Goal: Complete application form: Complete application form

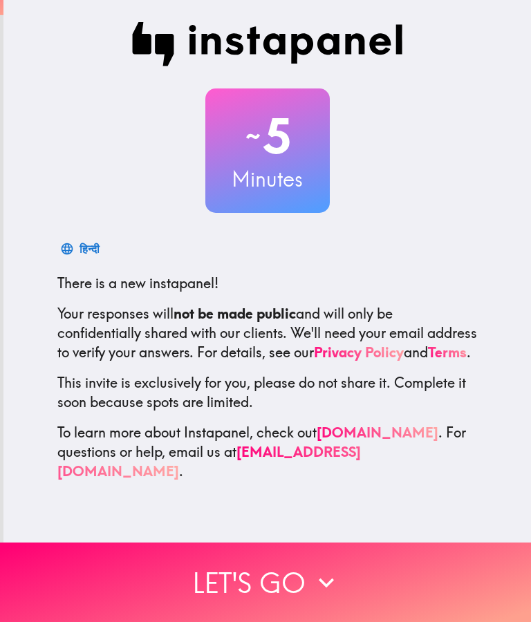
click at [318, 584] on icon "button" at bounding box center [326, 583] width 30 height 30
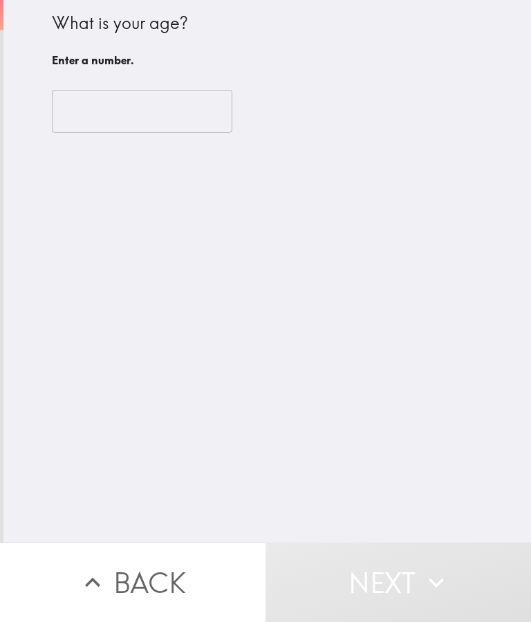
click at [174, 117] on input "number" at bounding box center [142, 111] width 180 height 43
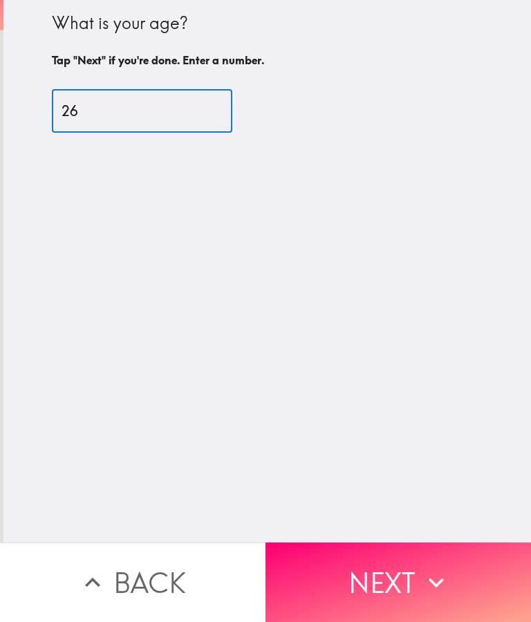
type input "26"
click at [331, 570] on button "Next" at bounding box center [399, 583] width 266 height 80
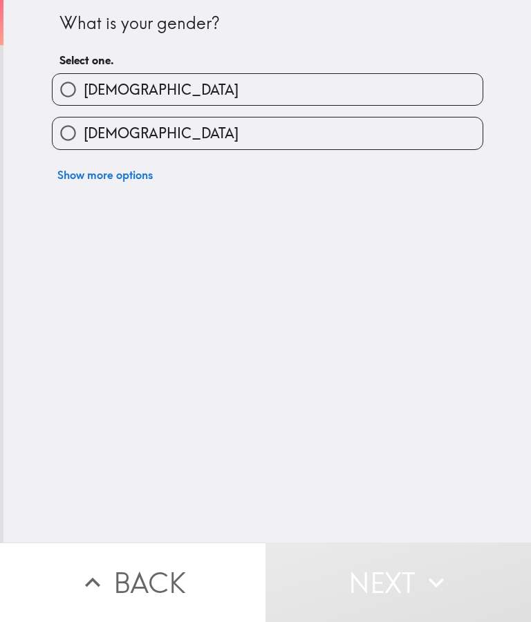
click at [279, 124] on label "[DEMOGRAPHIC_DATA]" at bounding box center [268, 133] width 430 height 31
click at [84, 124] on input "[DEMOGRAPHIC_DATA]" at bounding box center [68, 133] width 31 height 31
radio input "true"
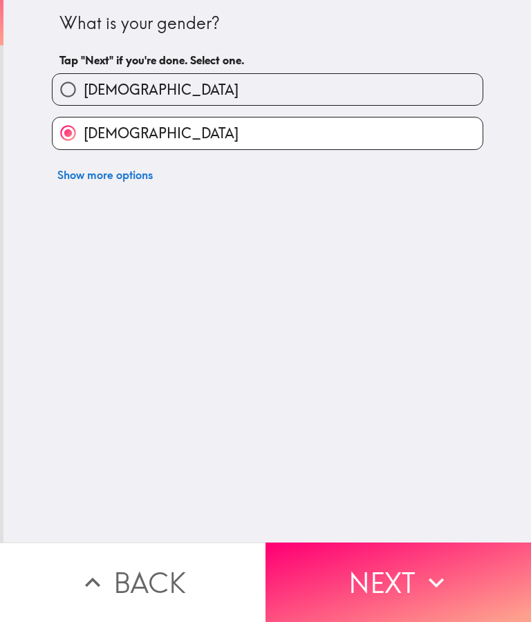
click at [335, 580] on button "Next" at bounding box center [399, 583] width 266 height 80
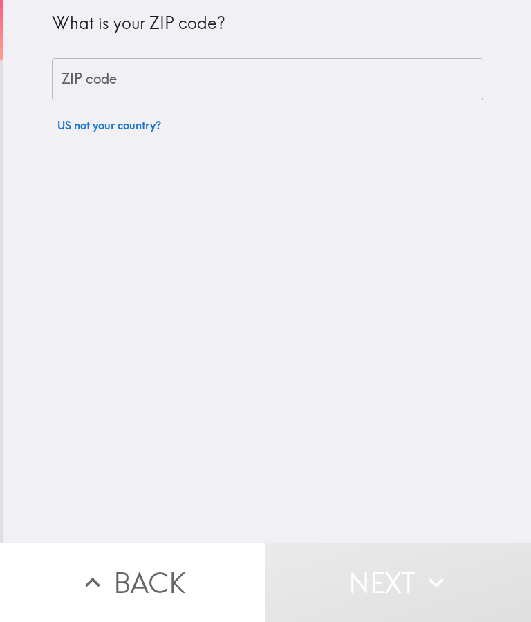
click at [344, 86] on input "ZIP code" at bounding box center [267, 79] width 431 height 43
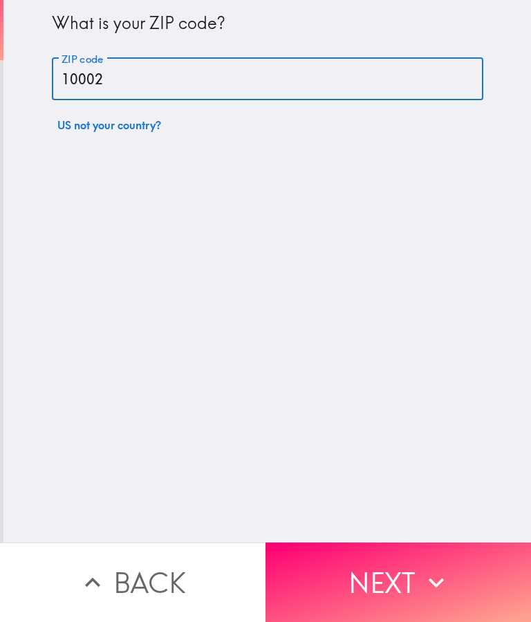
type input "10002"
click at [326, 570] on button "Next" at bounding box center [399, 583] width 266 height 80
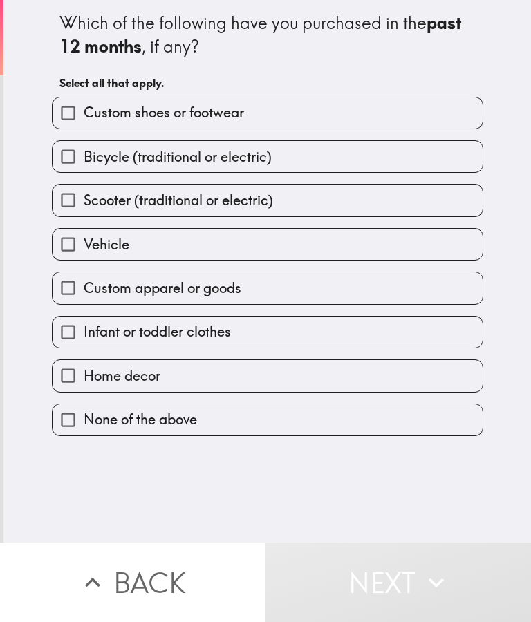
click at [288, 119] on label "Custom shoes or footwear" at bounding box center [268, 112] width 430 height 31
click at [84, 119] on input "Custom shoes or footwear" at bounding box center [68, 112] width 31 height 31
checkbox input "true"
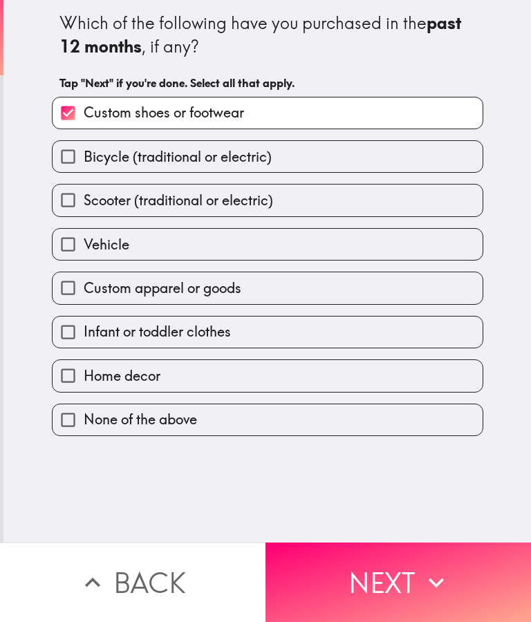
click at [292, 158] on label "Bicycle (traditional or electric)" at bounding box center [268, 156] width 430 height 31
click at [84, 158] on input "Bicycle (traditional or electric)" at bounding box center [68, 156] width 31 height 31
checkbox input "true"
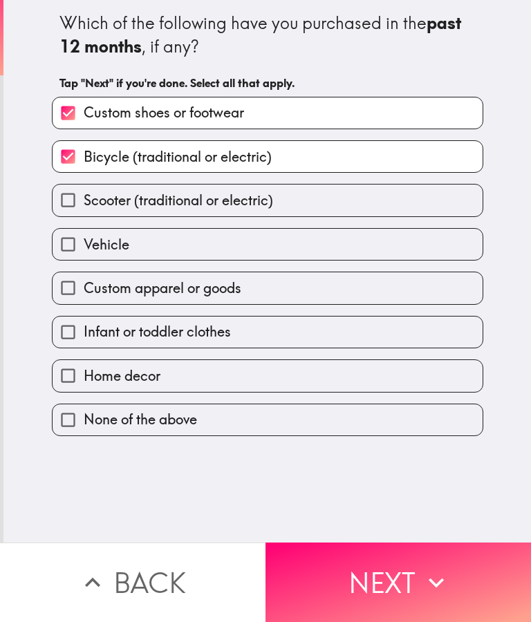
click at [283, 198] on label "Scooter (traditional or electric)" at bounding box center [268, 200] width 430 height 31
click at [84, 198] on input "Scooter (traditional or electric)" at bounding box center [68, 200] width 31 height 31
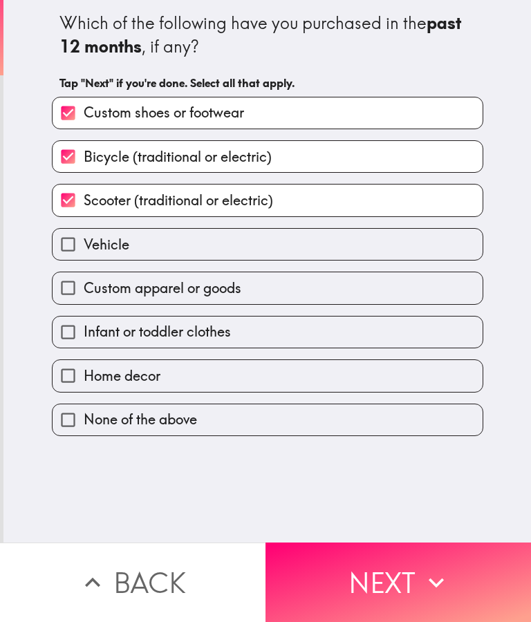
click at [330, 197] on label "Scooter (traditional or electric)" at bounding box center [268, 200] width 430 height 31
click at [84, 197] on input "Scooter (traditional or electric)" at bounding box center [68, 200] width 31 height 31
checkbox input "false"
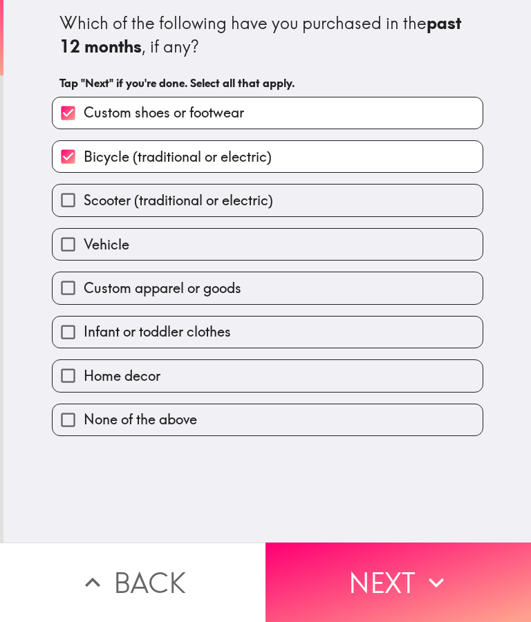
click at [319, 259] on label "Vehicle" at bounding box center [268, 244] width 430 height 31
click at [84, 259] on input "Vehicle" at bounding box center [68, 244] width 31 height 31
checkbox input "true"
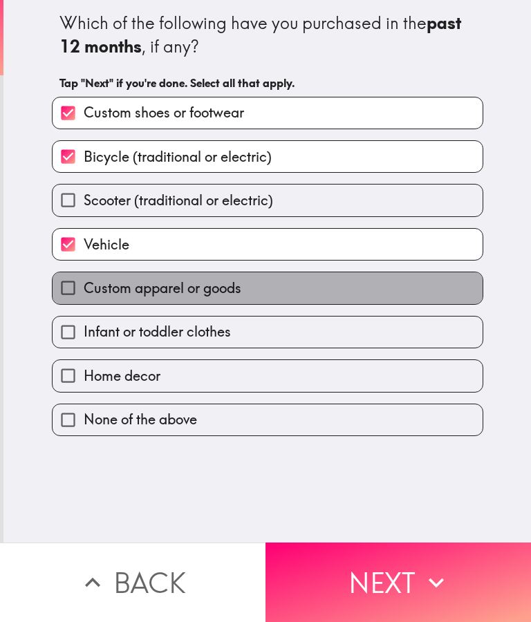
click at [343, 296] on label "Custom apparel or goods" at bounding box center [268, 287] width 430 height 31
click at [84, 296] on input "Custom apparel or goods" at bounding box center [68, 287] width 31 height 31
checkbox input "true"
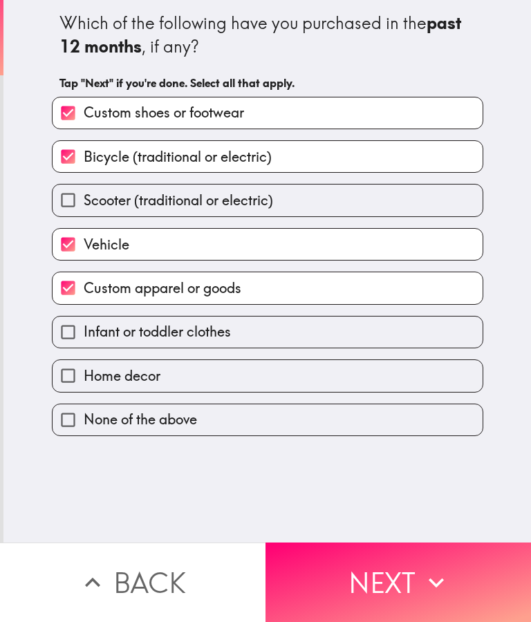
click at [331, 341] on label "Infant or toddler clothes" at bounding box center [268, 332] width 430 height 31
click at [84, 341] on input "Infant or toddler clothes" at bounding box center [68, 332] width 31 height 31
checkbox input "true"
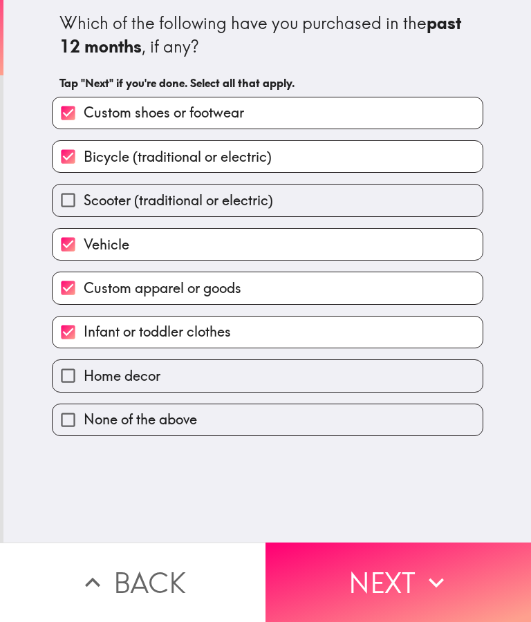
click at [306, 391] on label "Home decor" at bounding box center [268, 375] width 430 height 31
click at [84, 391] on input "Home decor" at bounding box center [68, 375] width 31 height 31
checkbox input "true"
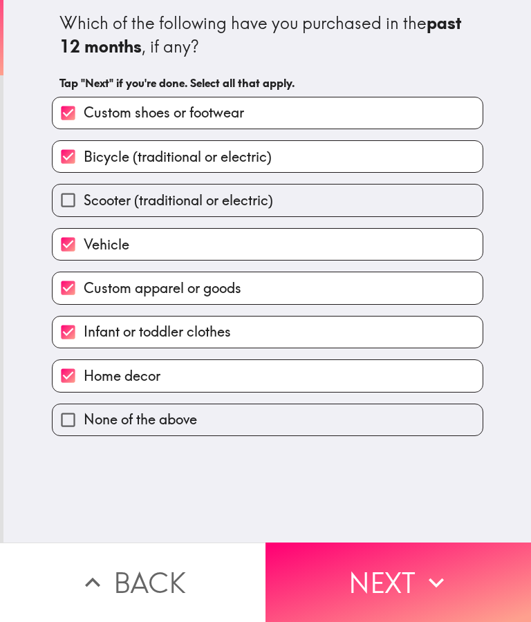
click at [328, 568] on button "Next" at bounding box center [399, 583] width 266 height 80
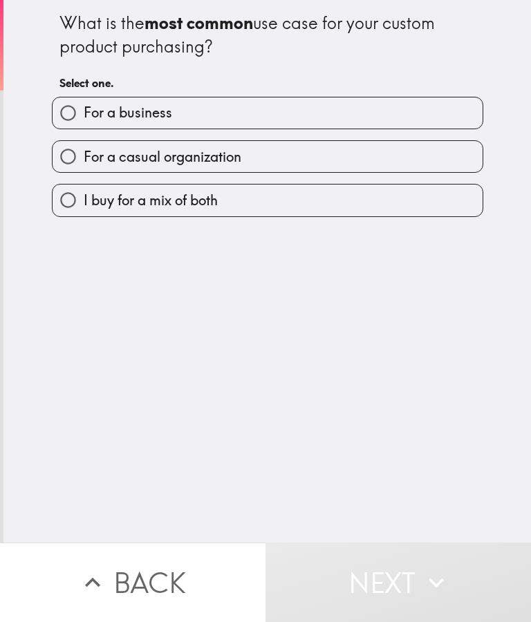
click at [371, 204] on label "I buy for a mix of both" at bounding box center [268, 200] width 430 height 31
click at [84, 204] on input "I buy for a mix of both" at bounding box center [68, 200] width 31 height 31
radio input "true"
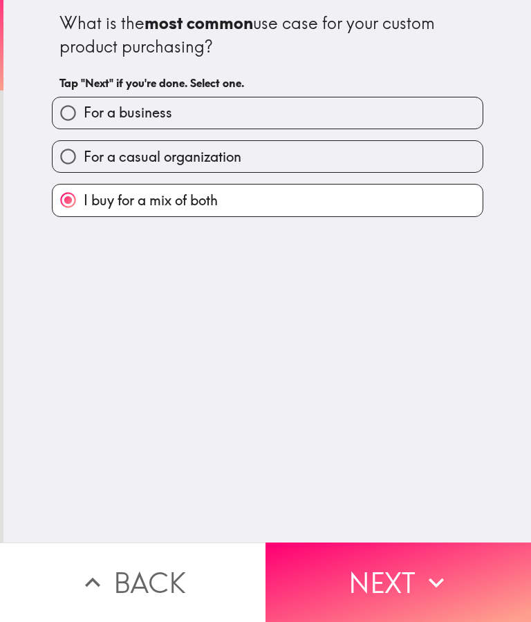
click at [337, 579] on button "Next" at bounding box center [399, 583] width 266 height 80
